Goal: Entertainment & Leisure: Consume media (video, audio)

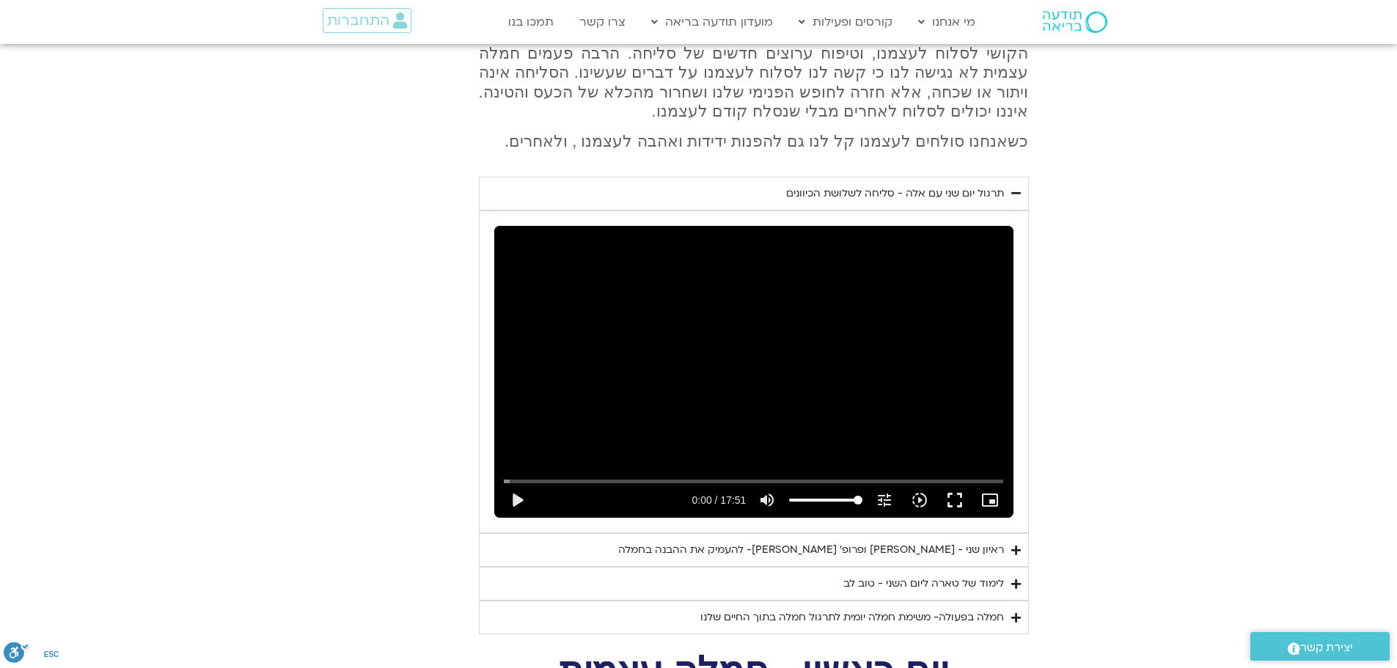
scroll to position [1027, 0]
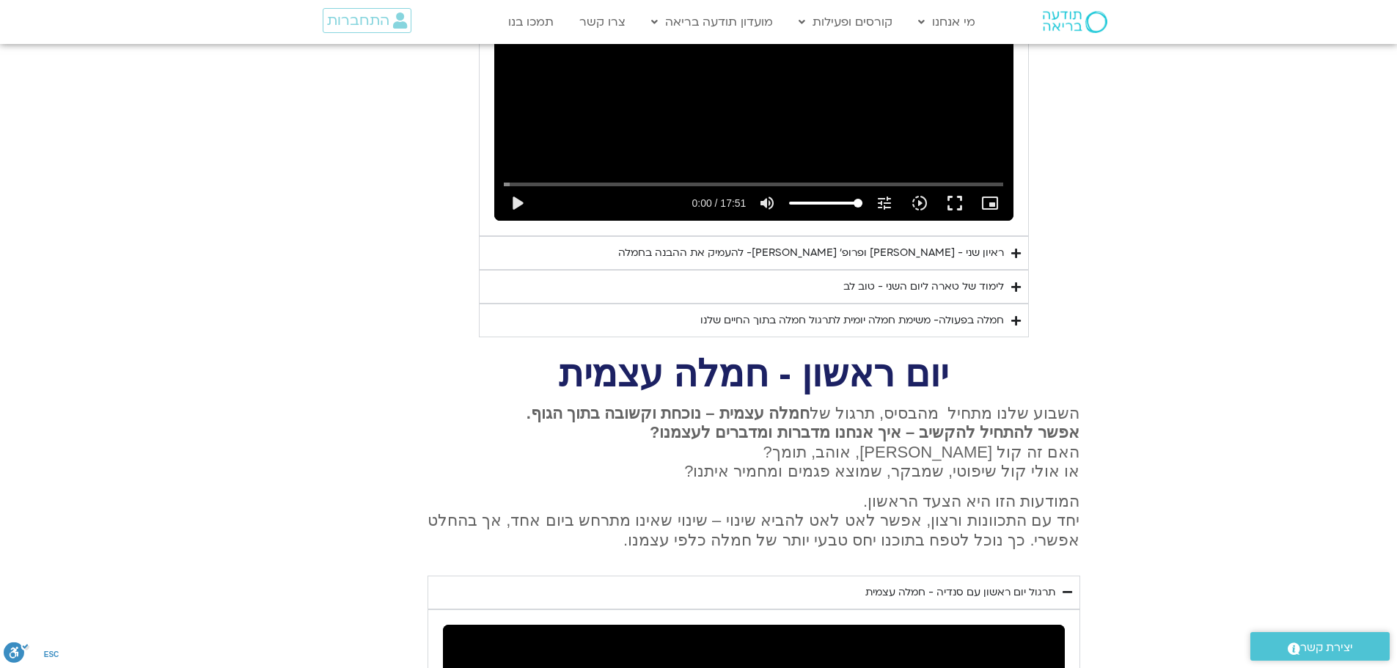
click at [902, 278] on div "לימוד של טארה ליום השני - טוב לב" at bounding box center [923, 287] width 161 height 18
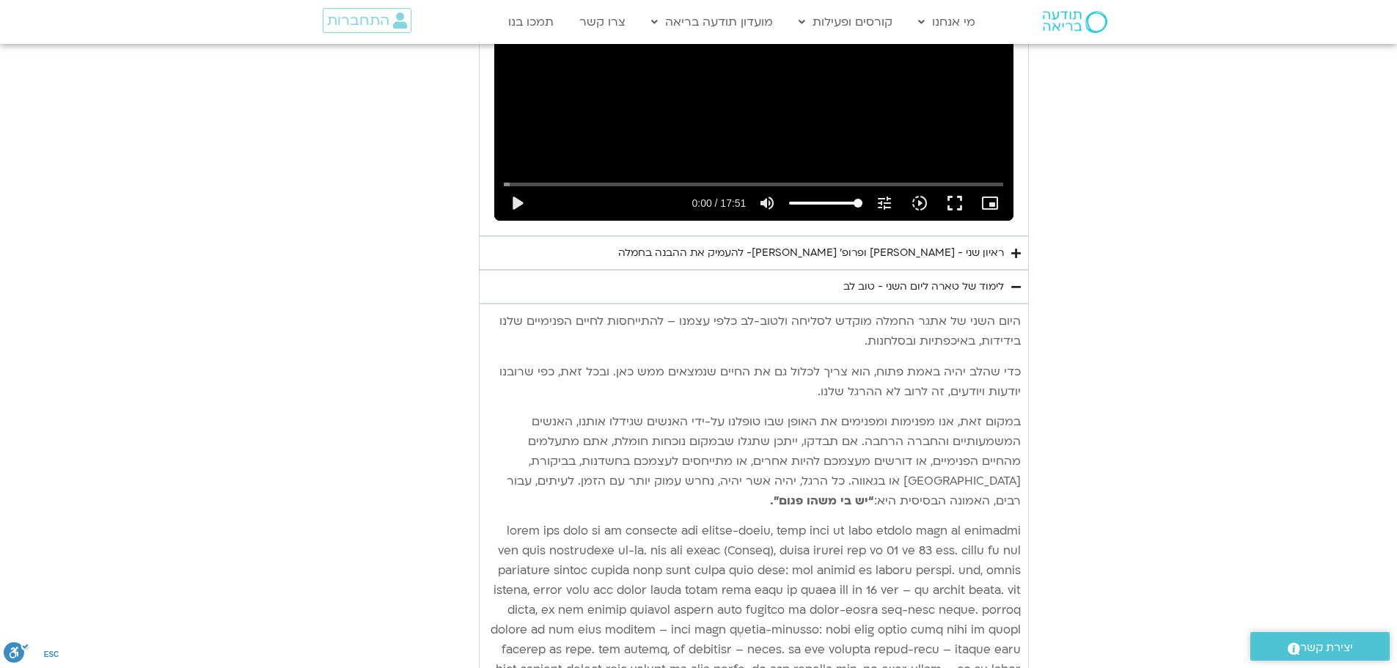
click at [881, 244] on div "ראיון שני - [PERSON_NAME] ופרופ׳ [PERSON_NAME]- להעמיק את ההבנה בחמלה" at bounding box center [811, 253] width 386 height 18
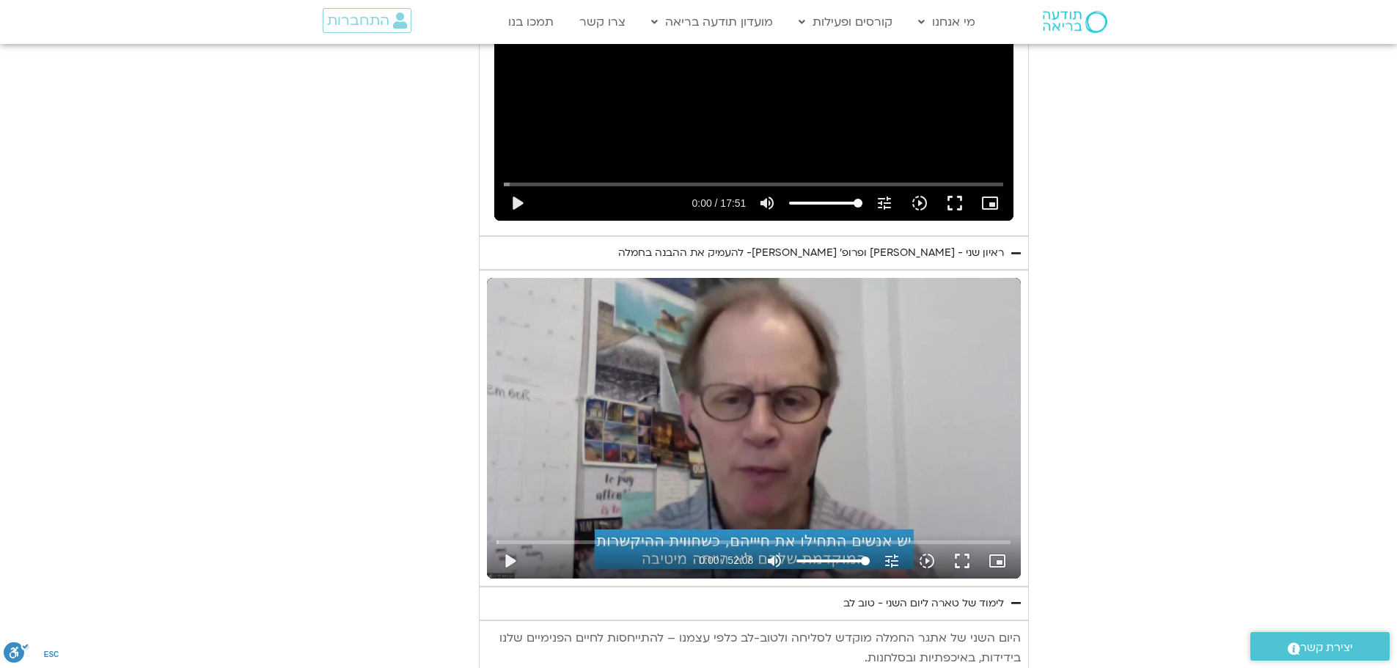
click at [757, 408] on div "Skip Ad play_arrow 0:00 / 52:08 volume_up Mute tune Resolution Auto 720p slow_m…" at bounding box center [754, 428] width 534 height 301
click at [960, 543] on button "fullscreen" at bounding box center [961, 560] width 35 height 35
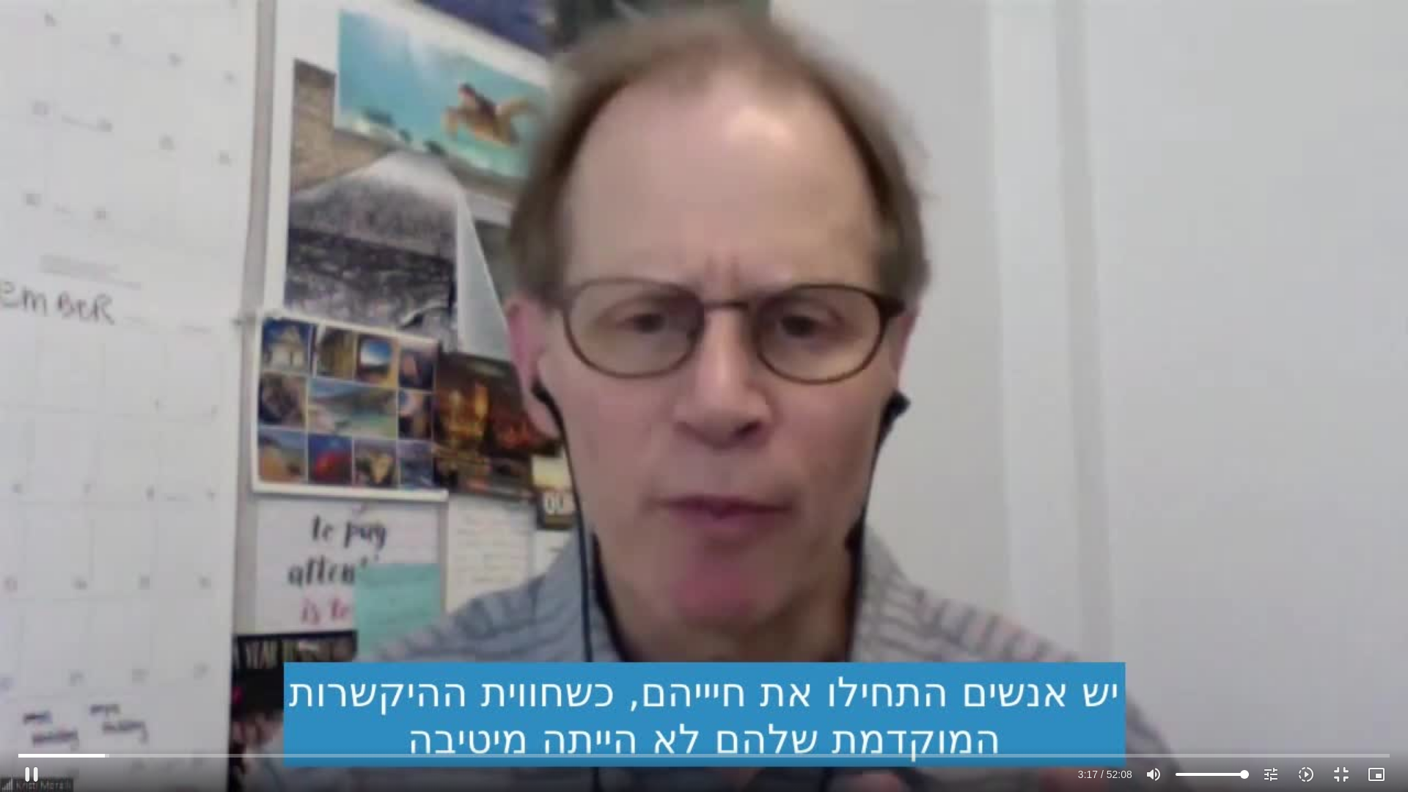
click at [768, 516] on div "Skip Ad 42:23 pause 3:17 / 52:08 volume_up Mute tune Resolution Auto 720p slow_…" at bounding box center [704, 396] width 1408 height 792
click at [722, 480] on div "Skip Ad 42:23 play_arrow 3:17 / 52:08 volume_up Mute tune Resolution Auto 720p …" at bounding box center [704, 396] width 1408 height 792
click at [548, 446] on div "Skip Ad 42:23 pause 8:06 / 52:08 volume_up Mute tune Resolution Auto 720p slow_…" at bounding box center [704, 396] width 1408 height 792
click at [548, 446] on div "Skip Ad 42:23 play_arrow 8:06 / 52:08 volume_up Mute tune Resolution Auto 720p …" at bounding box center [704, 396] width 1408 height 792
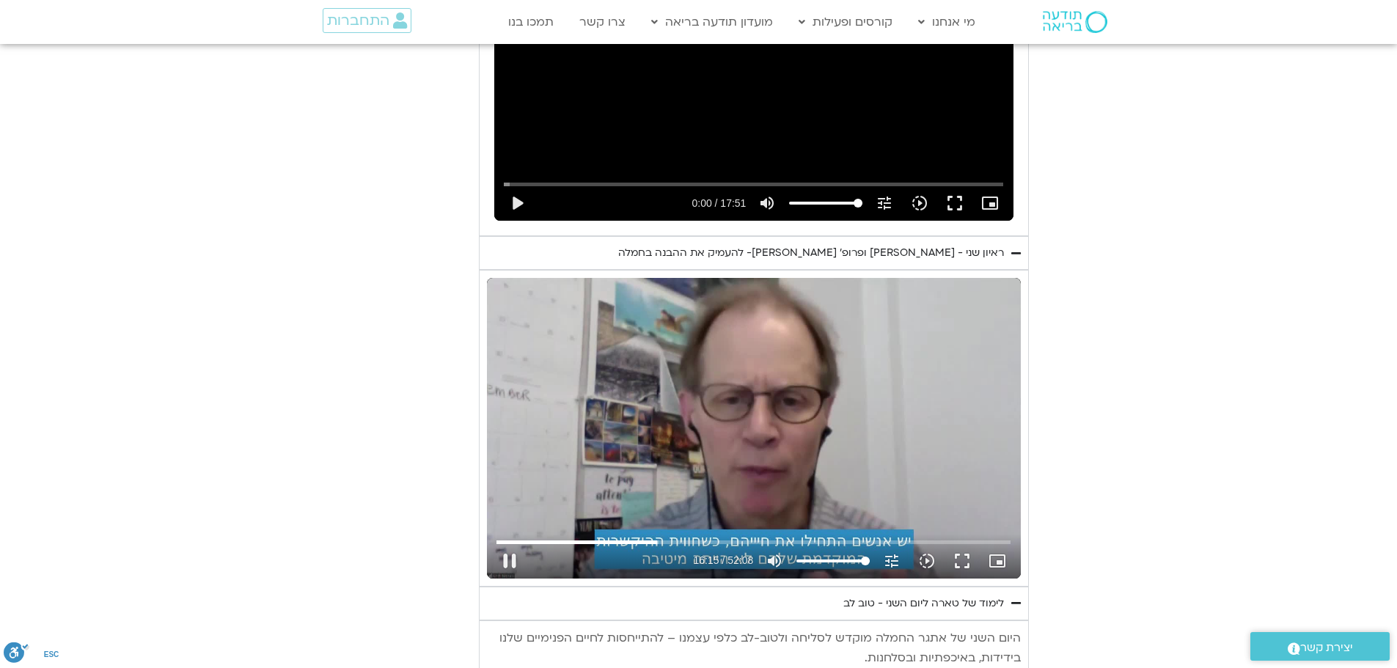
click at [706, 333] on div "Skip Ad 42:23 pause 16:15 / 52:08 volume_up Mute tune Resolution Auto 720p slow…" at bounding box center [754, 428] width 534 height 301
click at [704, 327] on div "Skip Ad 42:23 play_arrow 16:15 / 52:08 volume_up Mute tune Resolution Auto 720p…" at bounding box center [754, 428] width 534 height 301
click at [963, 543] on button "fullscreen" at bounding box center [961, 560] width 35 height 35
click at [967, 543] on button "fullscreen" at bounding box center [961, 560] width 35 height 35
click at [689, 361] on div "Skip Ad 51:18 pause 16:47 / 52:08 volume_up Mute tune Resolution Auto 720p slow…" at bounding box center [754, 428] width 534 height 301
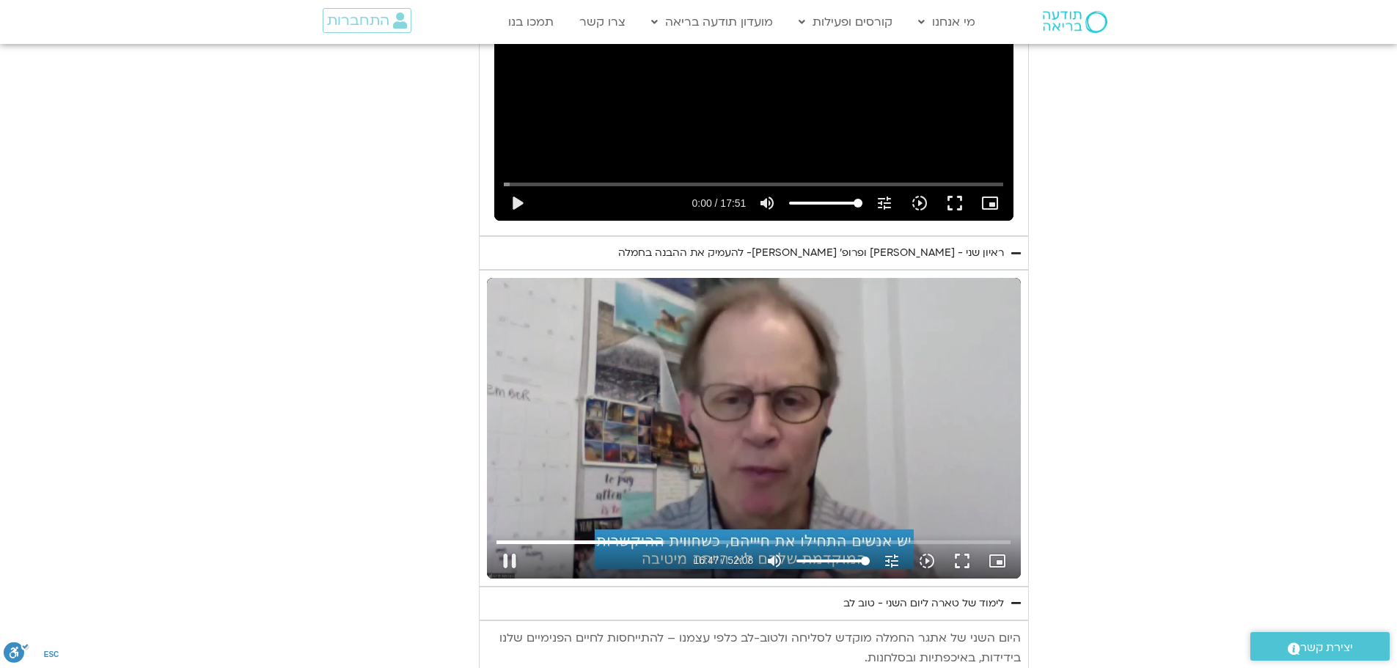
type input "1007.806905"
